Goal: Find specific page/section: Find specific page/section

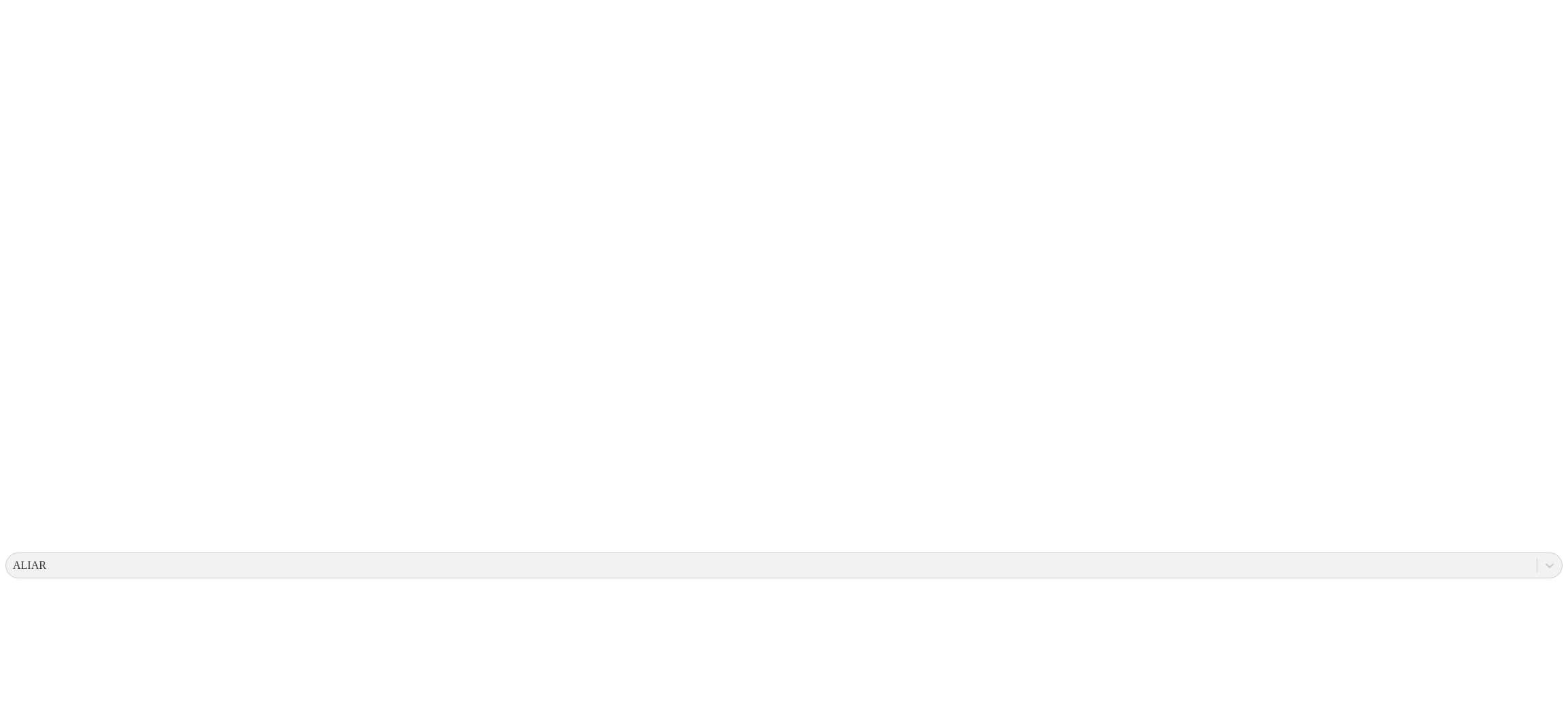
click at [34, 21] on icon at bounding box center [26, 277] width 42 height 544
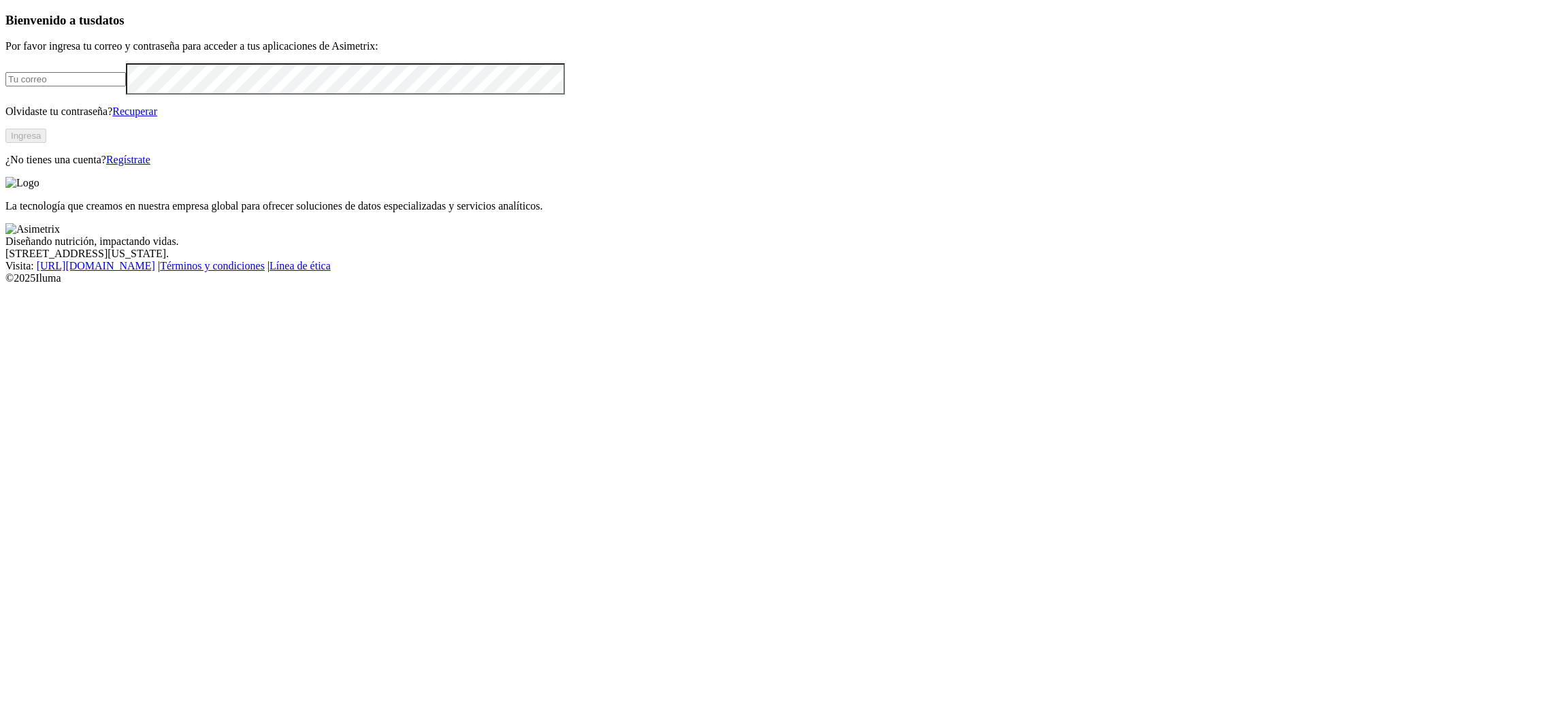
type input "[EMAIL_ADDRESS][PERSON_NAME][DOMAIN_NAME]"
click at [46, 143] on button "Ingresa" at bounding box center [25, 136] width 41 height 14
